Goal: Transaction & Acquisition: Purchase product/service

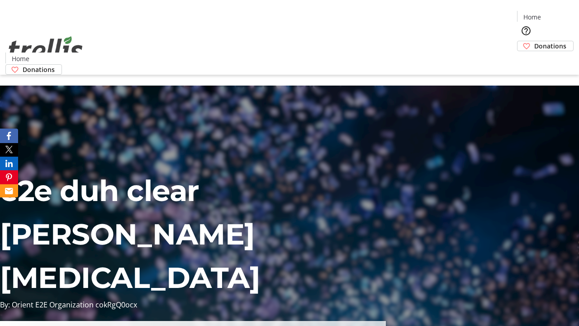
click at [534, 41] on span "Donations" at bounding box center [550, 45] width 32 height 9
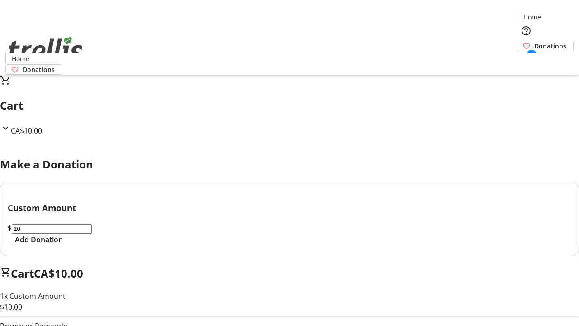
select select "CA"
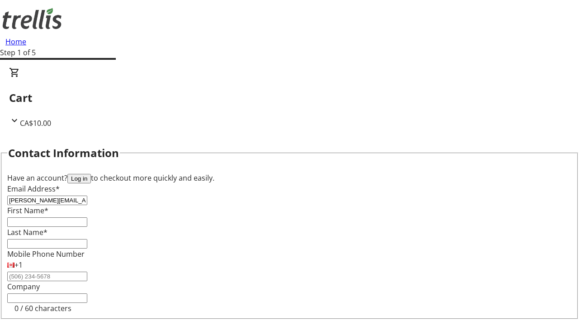
type input "[PERSON_NAME][EMAIL_ADDRESS][DOMAIN_NAME]"
type input "[PERSON_NAME]"
type input "Waelchi"
type input "[STREET_ADDRESS][PERSON_NAME]"
type input "Kelowna"
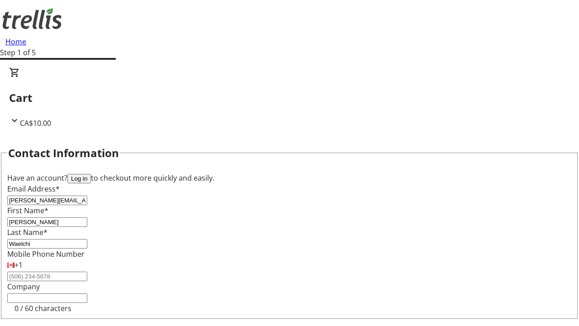
scroll to position [80, 0]
